Goal: Navigation & Orientation: Find specific page/section

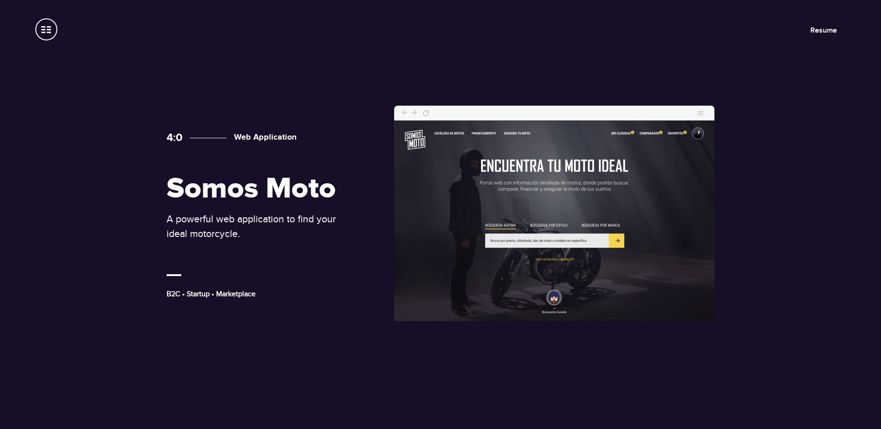
click at [48, 28] on span at bounding box center [46, 29] width 22 height 22
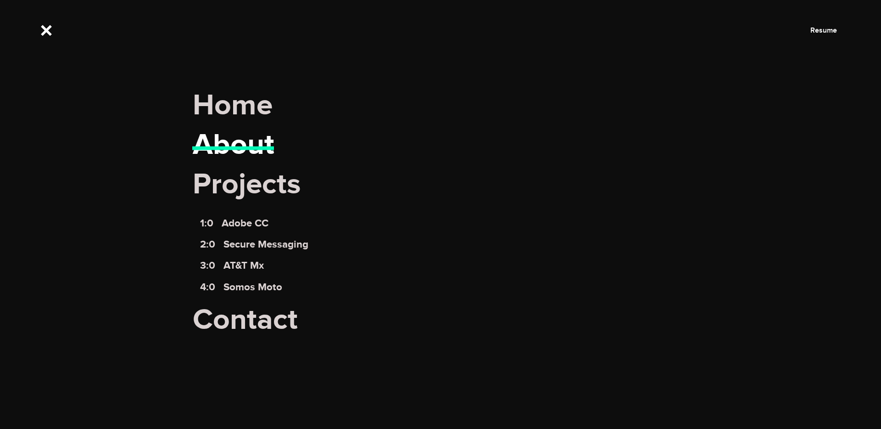
click at [214, 140] on link "About" at bounding box center [234, 145] width 82 height 36
